Goal: Check status

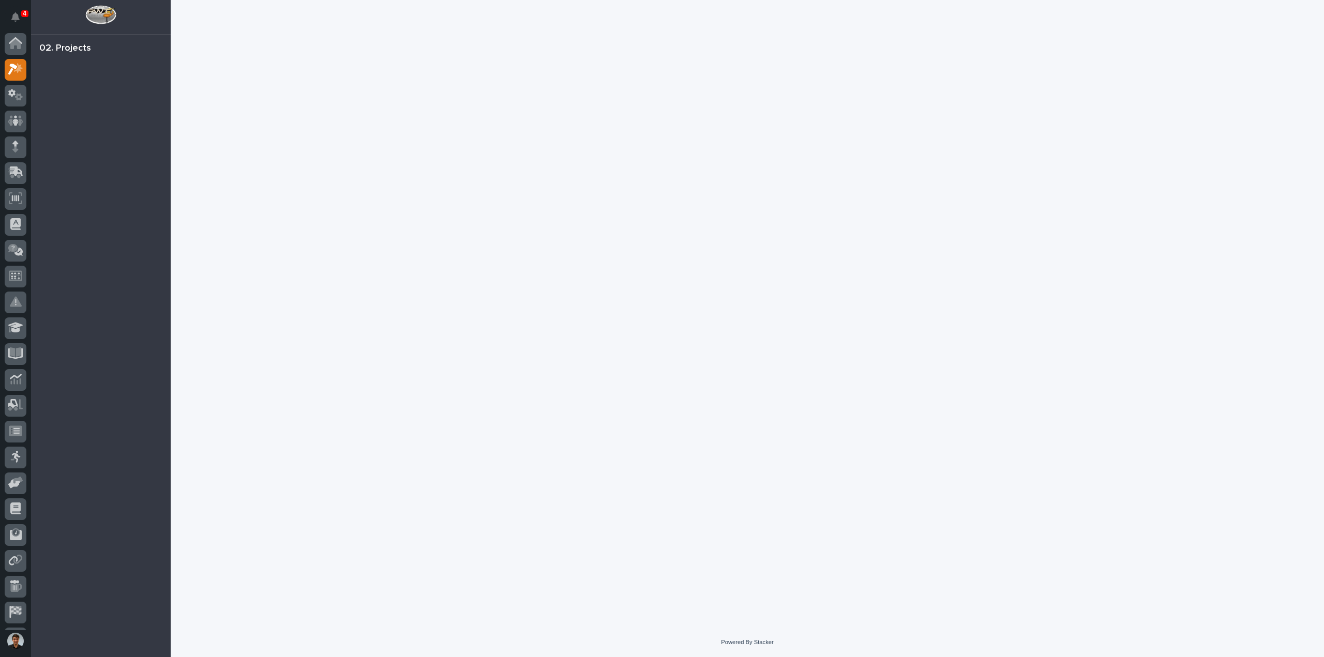
scroll to position [23, 0]
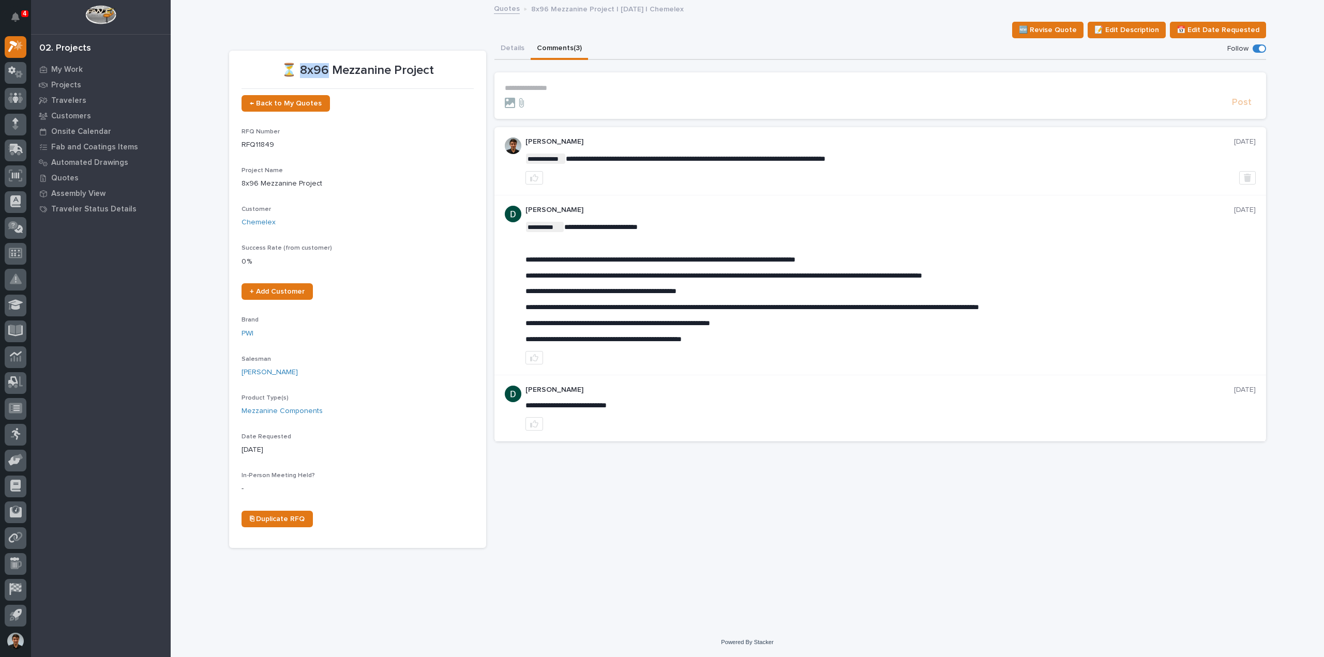
drag, startPoint x: 328, startPoint y: 69, endPoint x: 301, endPoint y: 67, distance: 28.0
click at [301, 67] on p "⏳ 8x96 Mezzanine Project" at bounding box center [358, 70] width 232 height 15
drag, startPoint x: 528, startPoint y: 276, endPoint x: 806, endPoint y: 280, distance: 278.8
click at [806, 280] on div "**********" at bounding box center [891, 283] width 730 height 122
click at [520, 50] on button "Details" at bounding box center [512, 49] width 36 height 22
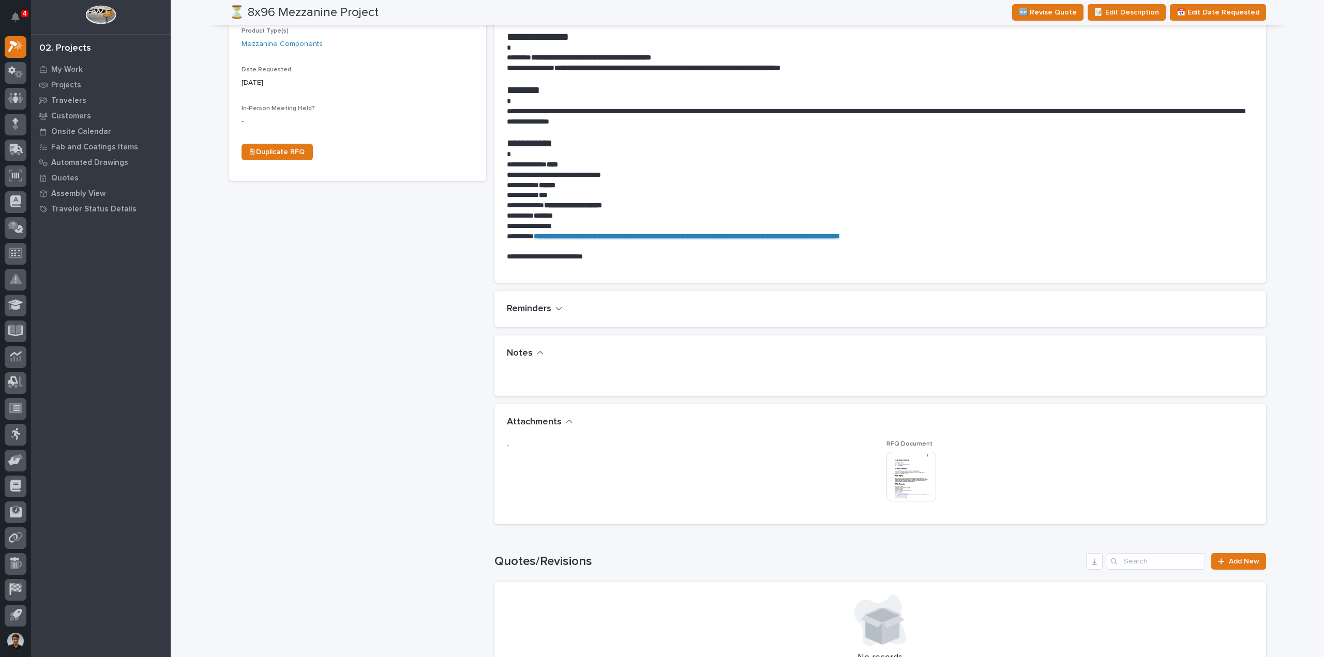
scroll to position [414, 0]
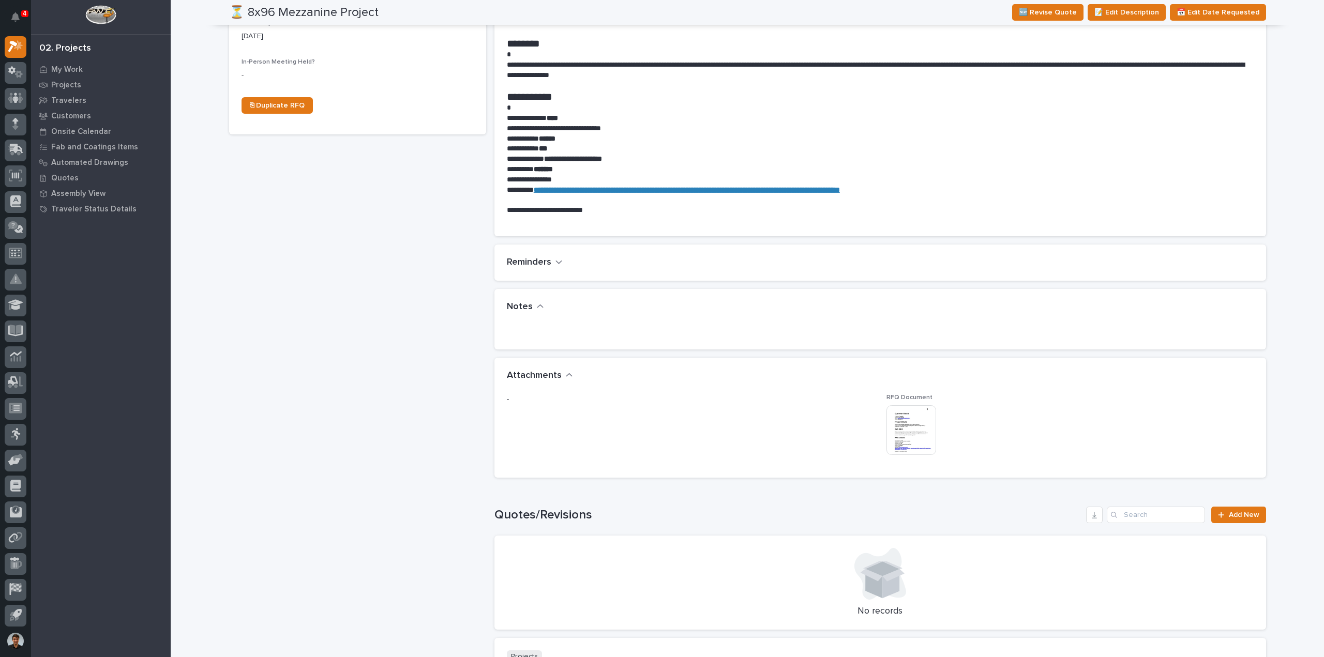
click at [897, 430] on img at bounding box center [912, 431] width 50 height 50
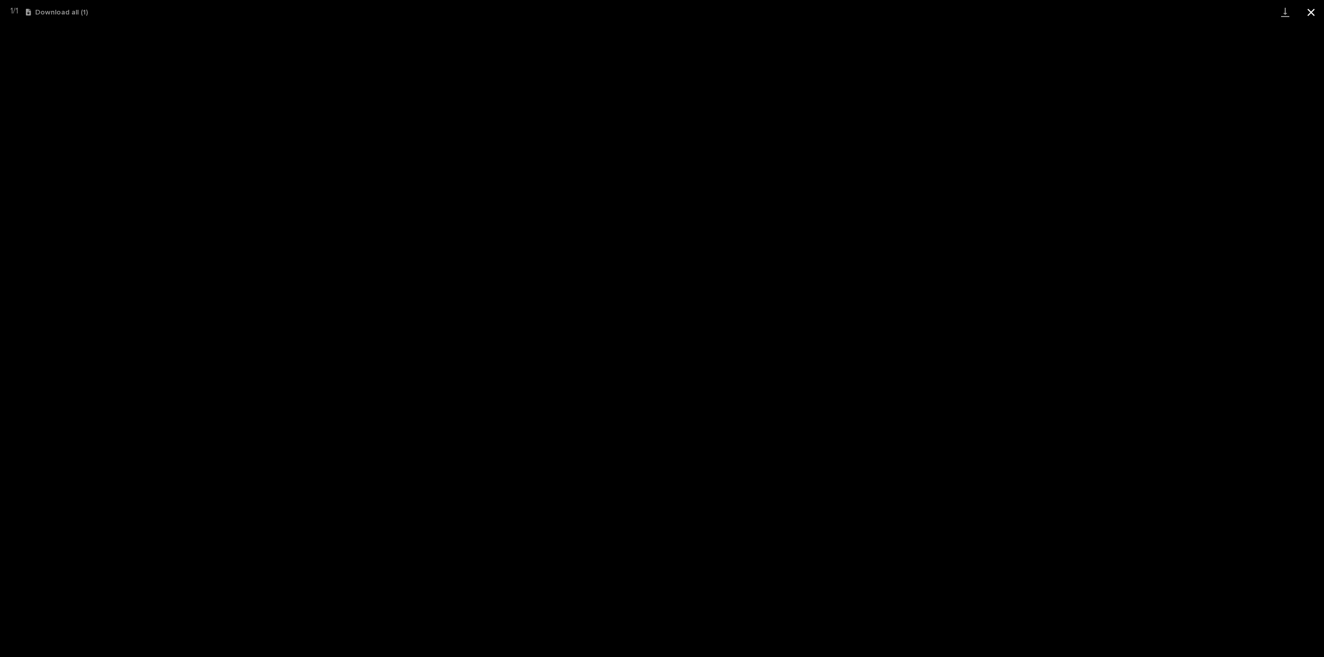
click at [1309, 13] on button "Close gallery" at bounding box center [1311, 12] width 26 height 24
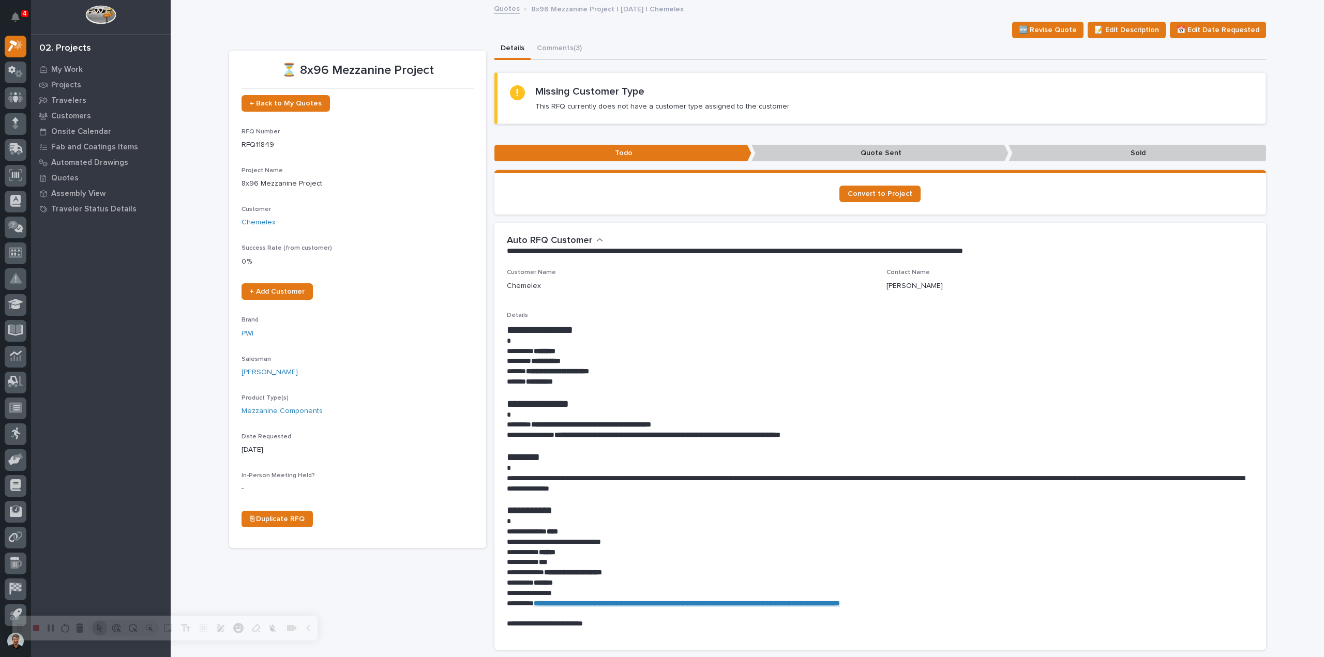
scroll to position [23, 0]
click at [564, 52] on button "Comments (3)" at bounding box center [559, 49] width 57 height 22
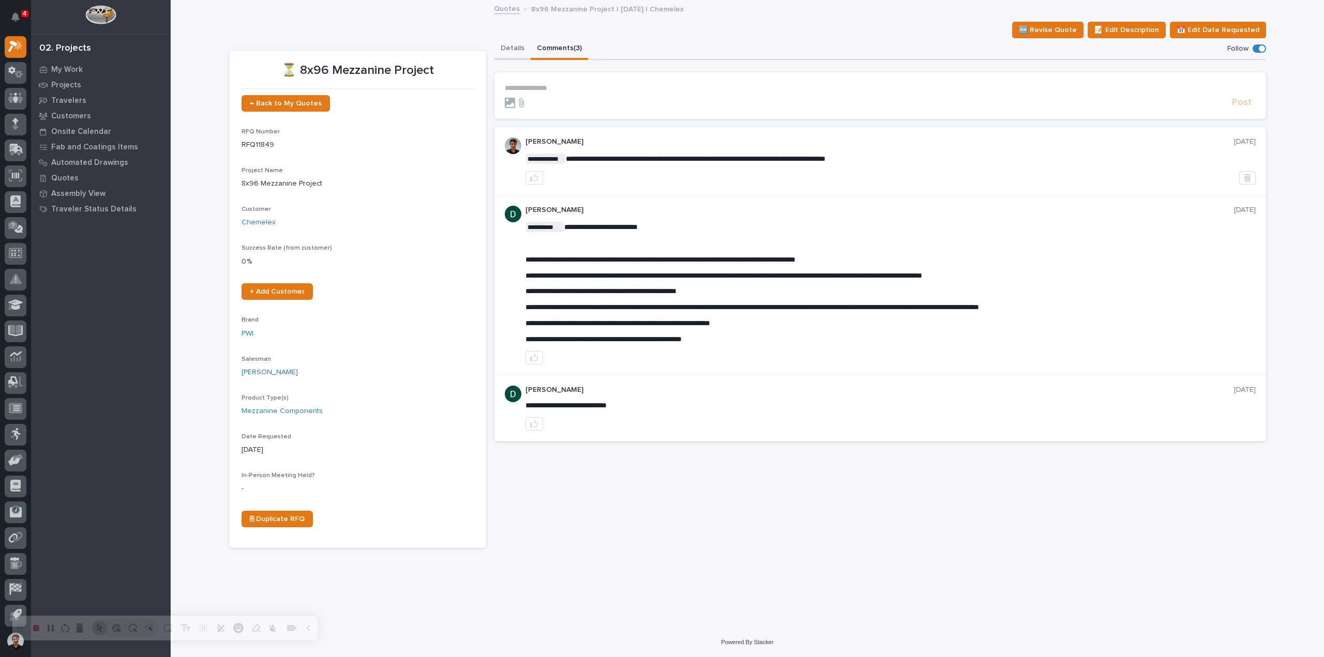
click at [521, 51] on button "Details" at bounding box center [512, 49] width 36 height 22
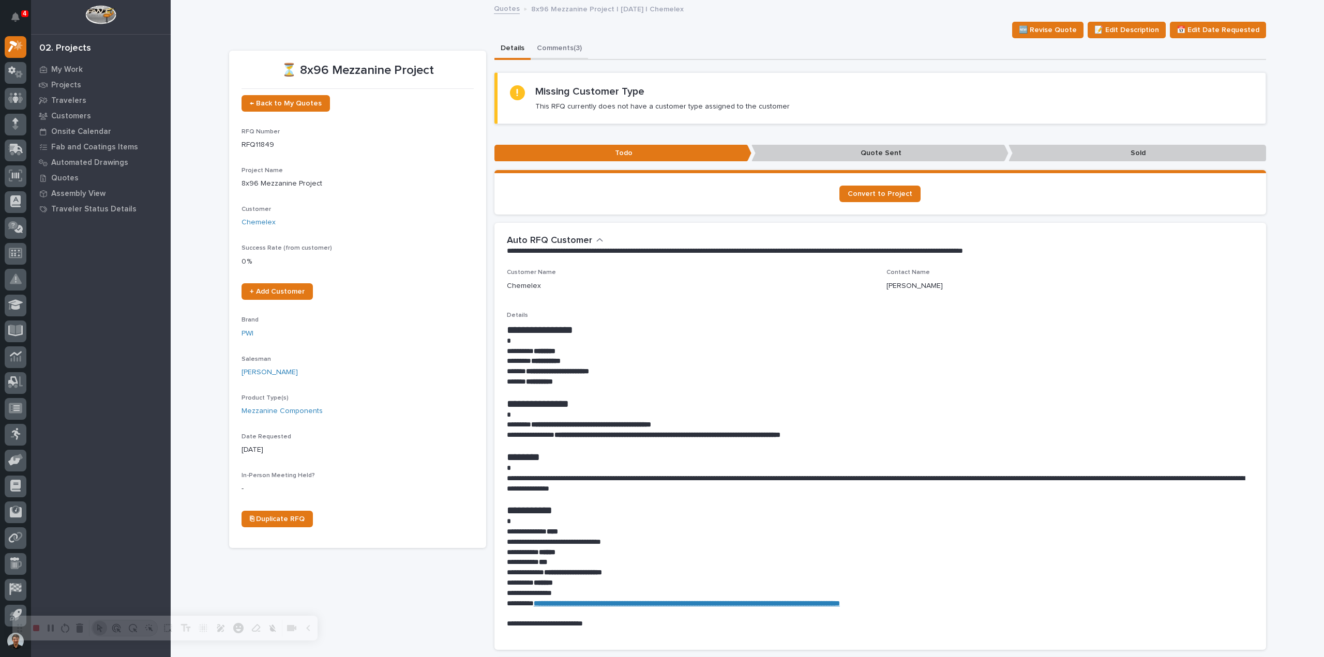
click at [562, 50] on button "Comments (3)" at bounding box center [559, 49] width 57 height 22
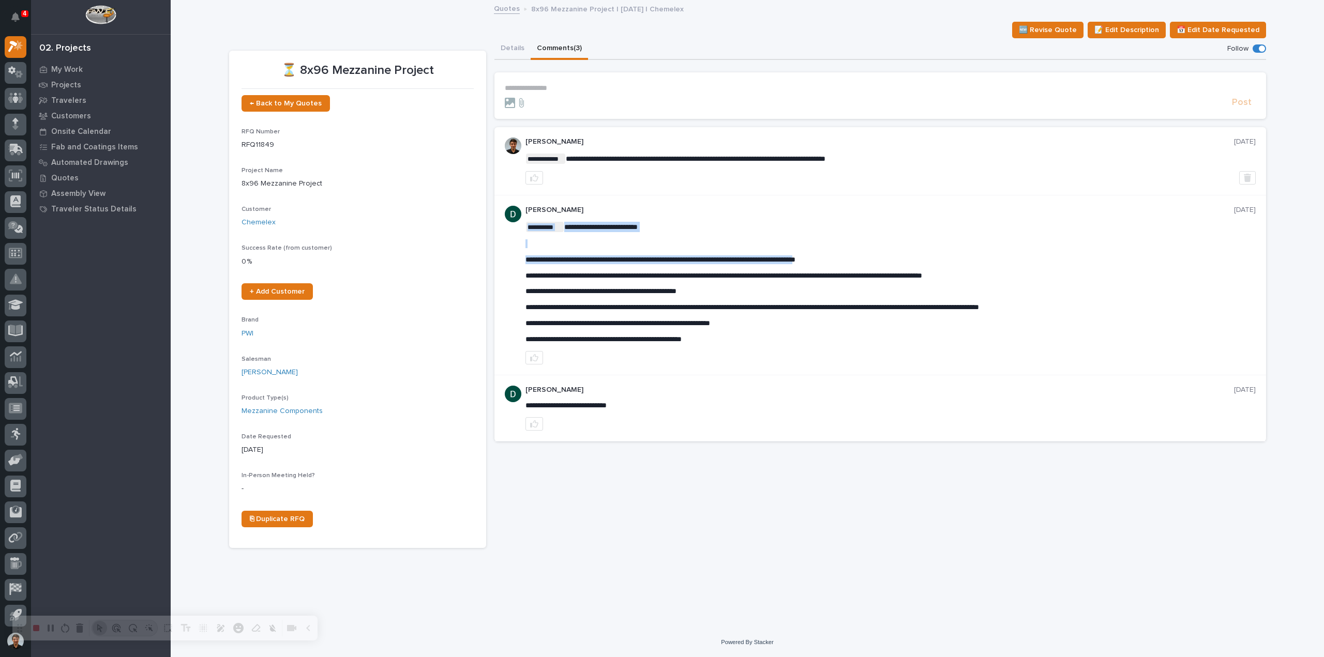
drag, startPoint x: 817, startPoint y: 257, endPoint x: 851, endPoint y: 261, distance: 34.4
click at [796, 261] on span "**********" at bounding box center [661, 259] width 270 height 7
click at [519, 51] on button "Details" at bounding box center [512, 49] width 36 height 22
click at [531, 50] on button "Comments (3)" at bounding box center [559, 49] width 57 height 22
click at [514, 52] on button "Details" at bounding box center [512, 49] width 36 height 22
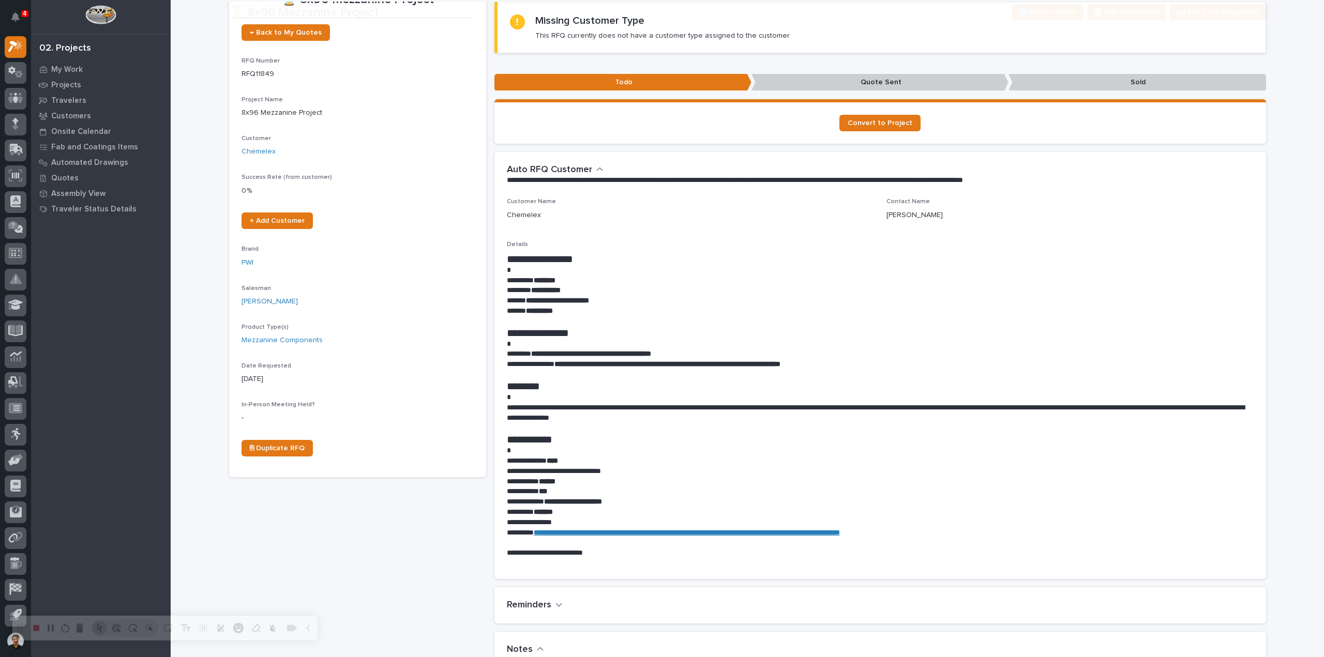
scroll to position [103, 0]
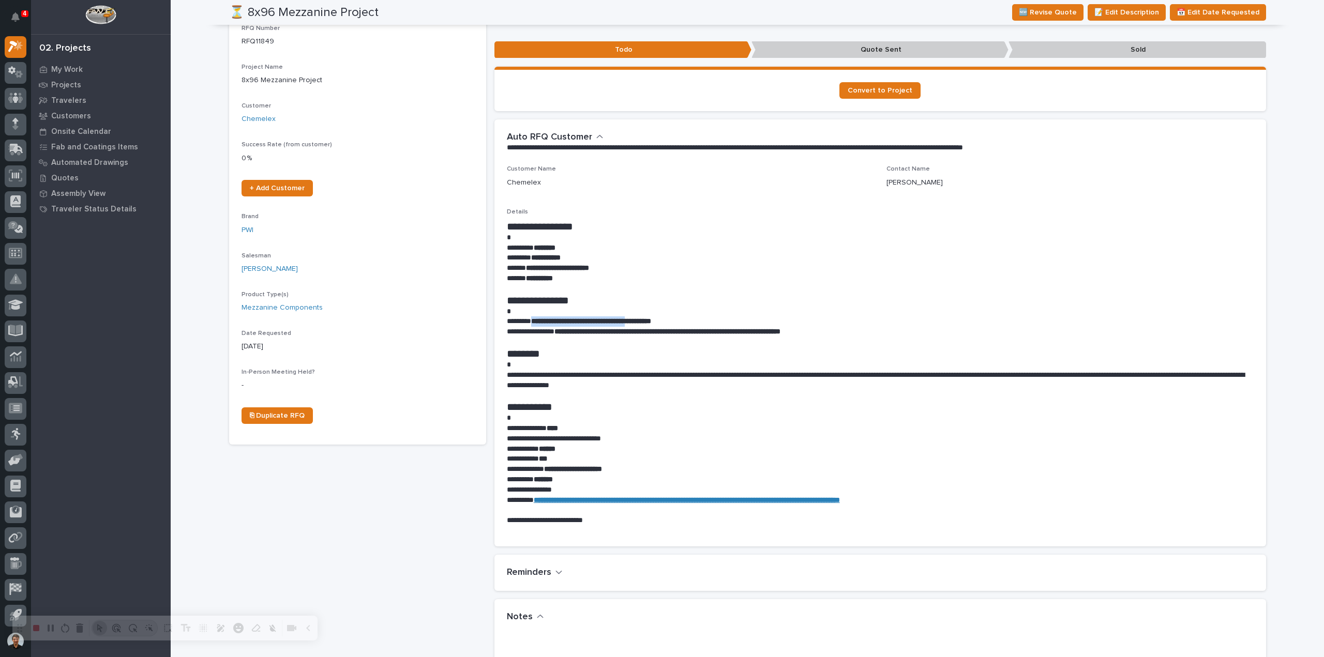
drag, startPoint x: 533, startPoint y: 319, endPoint x: 664, endPoint y: 322, distance: 130.9
click at [651, 322] on strong "**********" at bounding box center [591, 321] width 120 height 7
copy strong "**********"
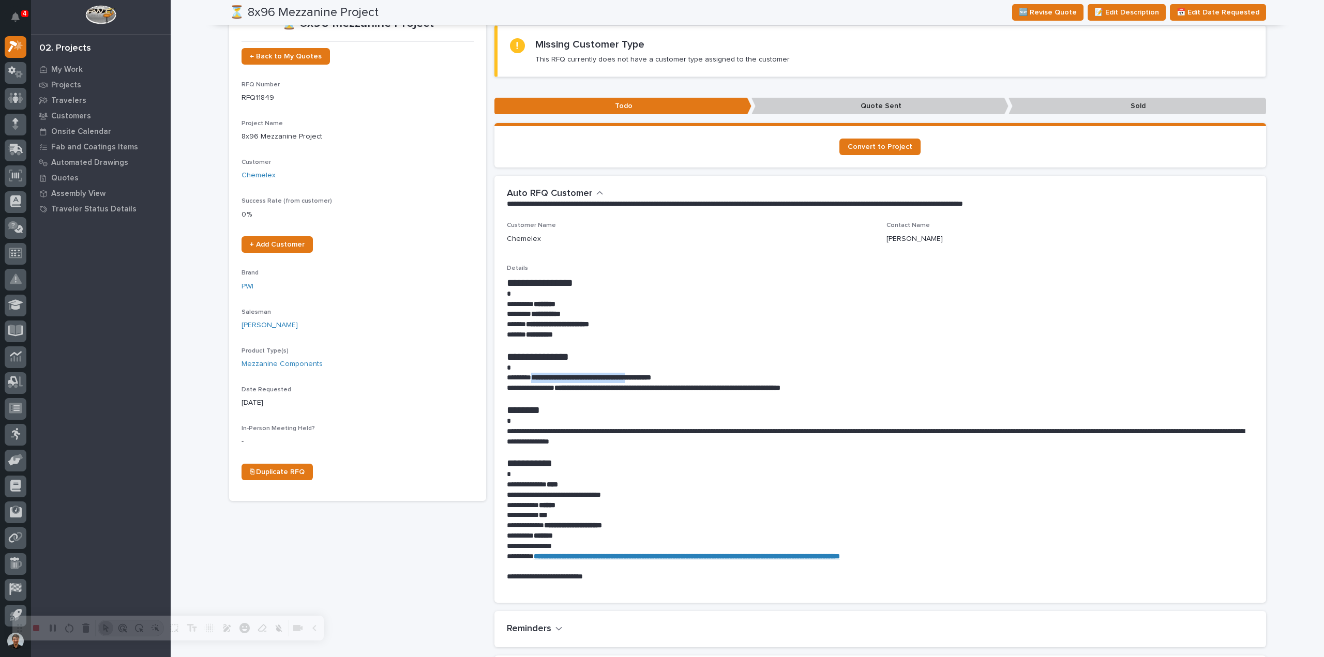
scroll to position [0, 0]
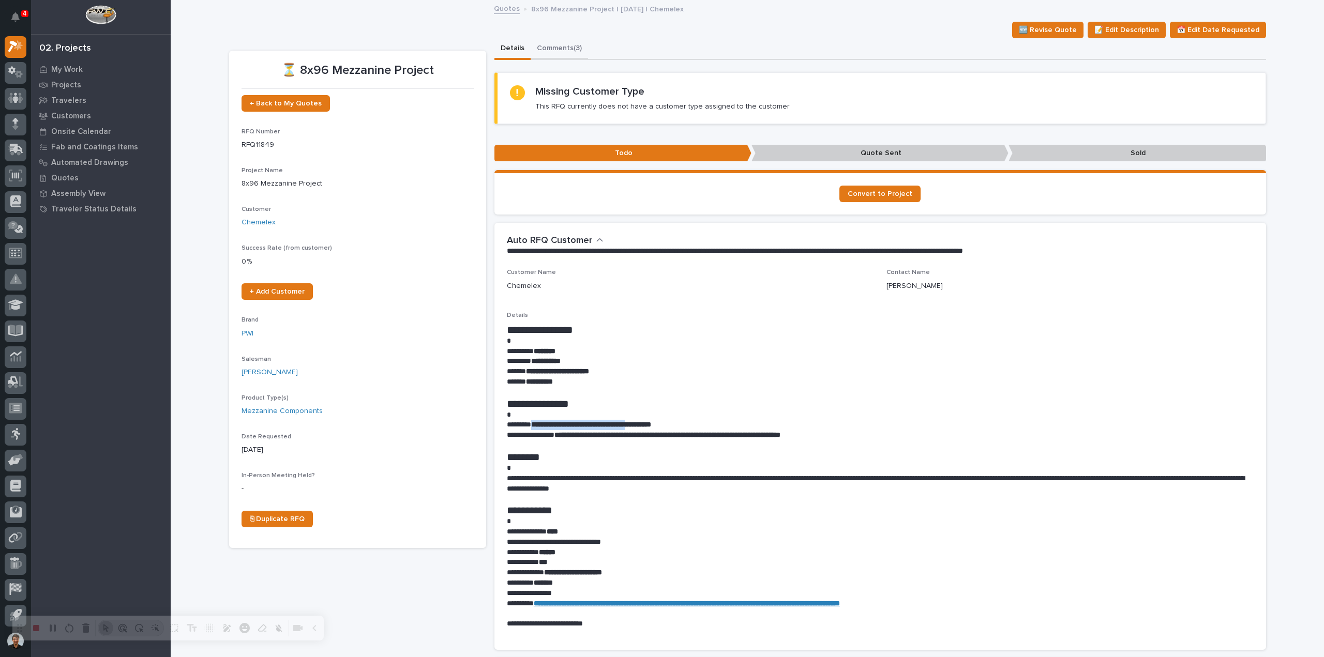
click at [566, 42] on button "Comments (3)" at bounding box center [559, 49] width 57 height 22
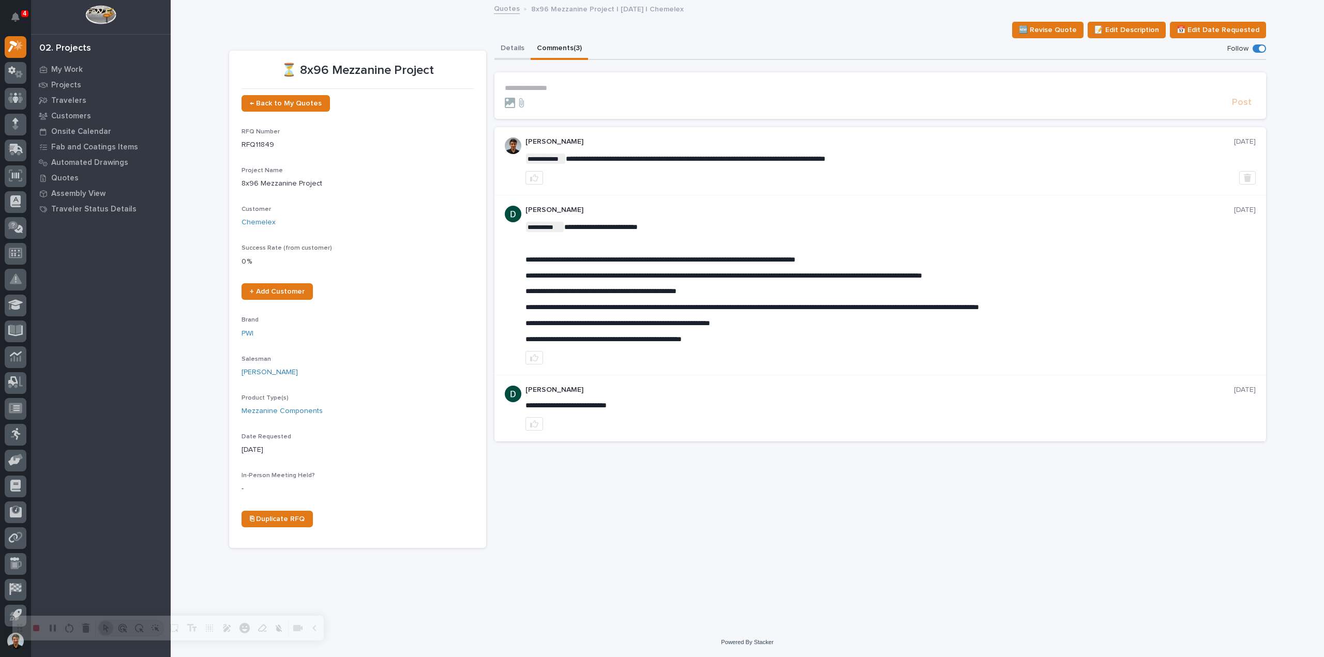
click at [516, 50] on button "Details" at bounding box center [512, 49] width 36 height 22
